Goal: Find specific page/section

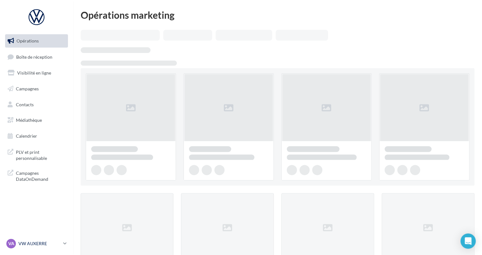
click at [37, 244] on p "VW AUXERRE" at bounding box center [39, 244] width 42 height 6
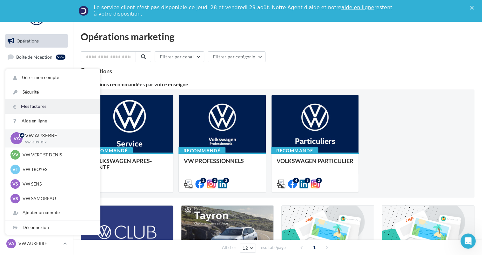
click at [12, 106] on link "Mes factures" at bounding box center [52, 106] width 95 height 14
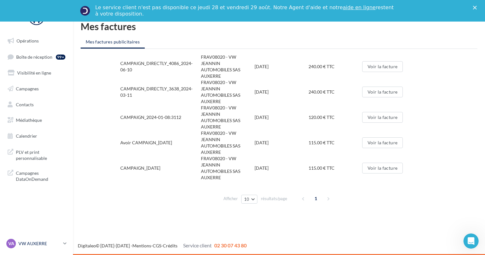
click at [20, 240] on div "VA VW AUXERRE vw-aux-elk" at bounding box center [33, 244] width 54 height 10
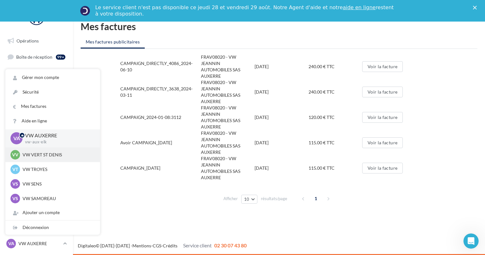
click at [30, 158] on p "VW VERT ST DENIS" at bounding box center [58, 155] width 70 height 6
